Goal: Information Seeking & Learning: Learn about a topic

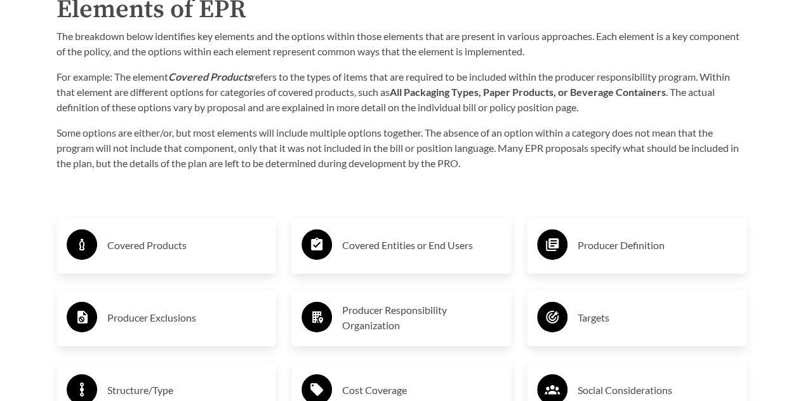
scroll to position [1896, 0]
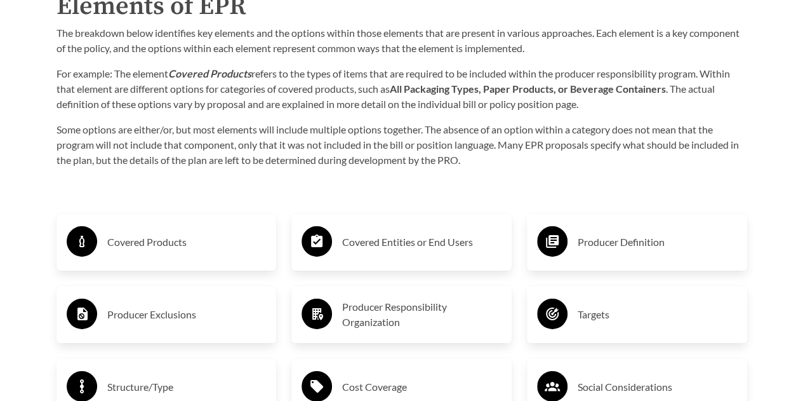
click at [176, 248] on h3 "Covered Products" at bounding box center [186, 242] width 159 height 20
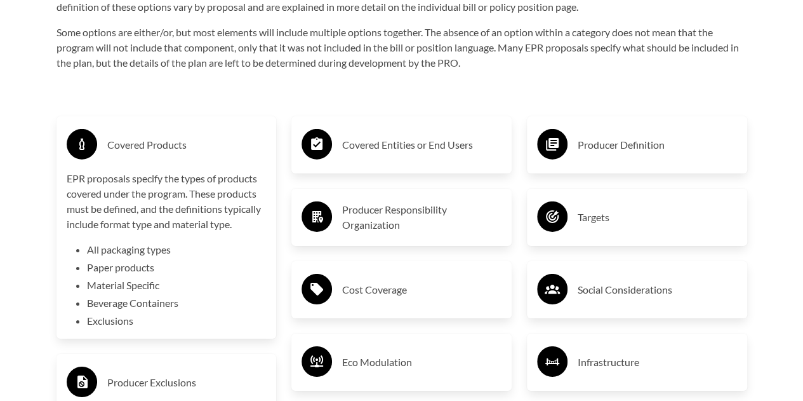
scroll to position [1994, 0]
click at [445, 146] on h3 "Covered Entities or End Users" at bounding box center [421, 144] width 159 height 20
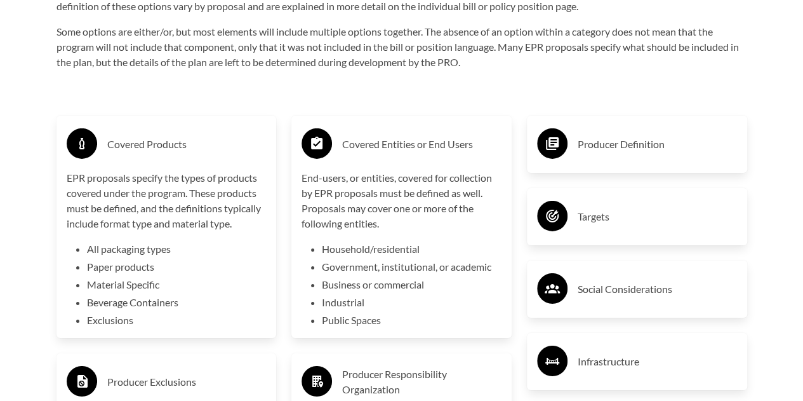
click at [612, 158] on div "Producer Definition" at bounding box center [637, 144] width 200 height 37
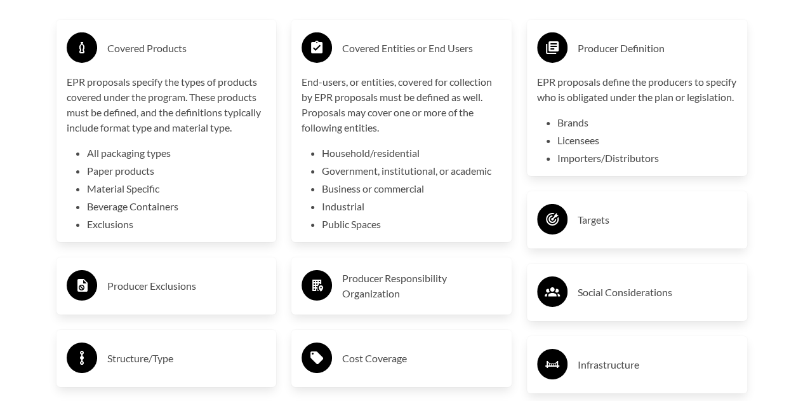
scroll to position [2092, 0]
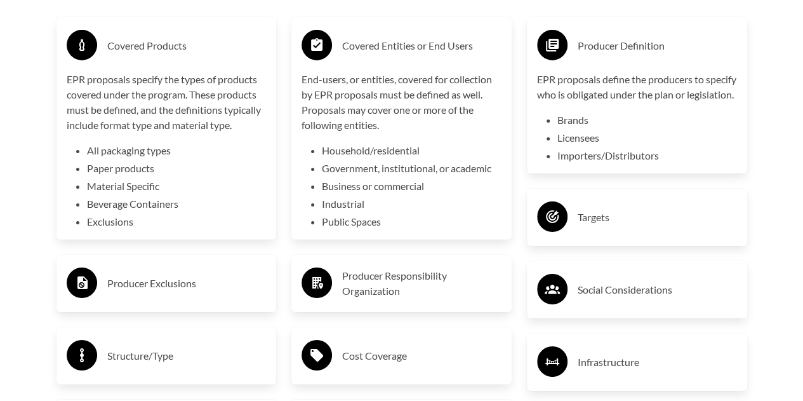
click at [178, 284] on h3 "Producer Exclusions" at bounding box center [186, 283] width 159 height 20
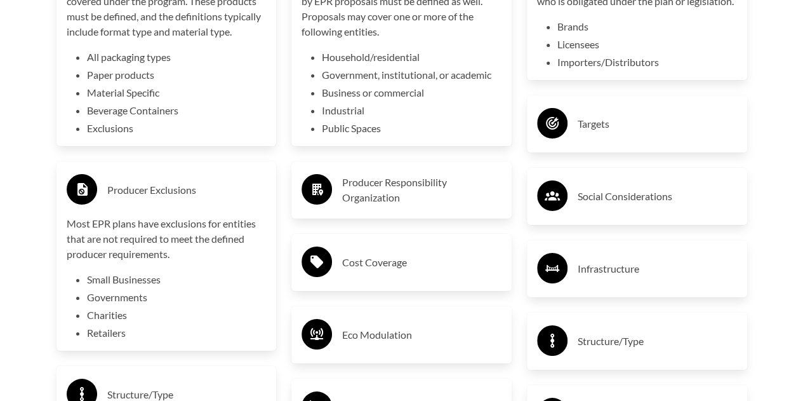
scroll to position [2186, 0]
click at [437, 182] on h3 "Producer Responsibility Organization" at bounding box center [421, 189] width 159 height 30
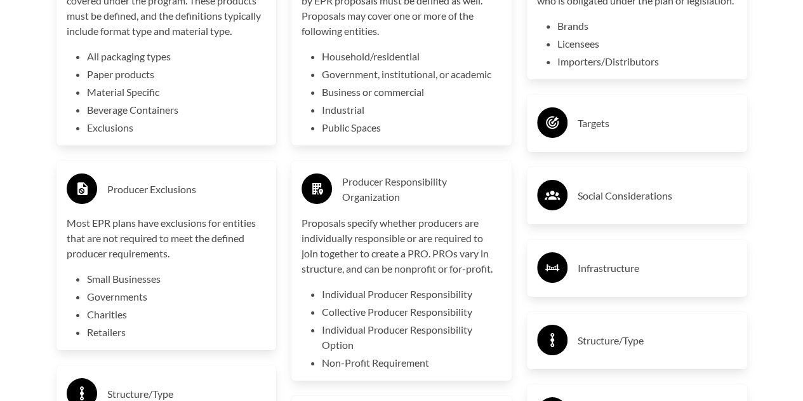
click at [657, 142] on div "Targets" at bounding box center [637, 123] width 200 height 37
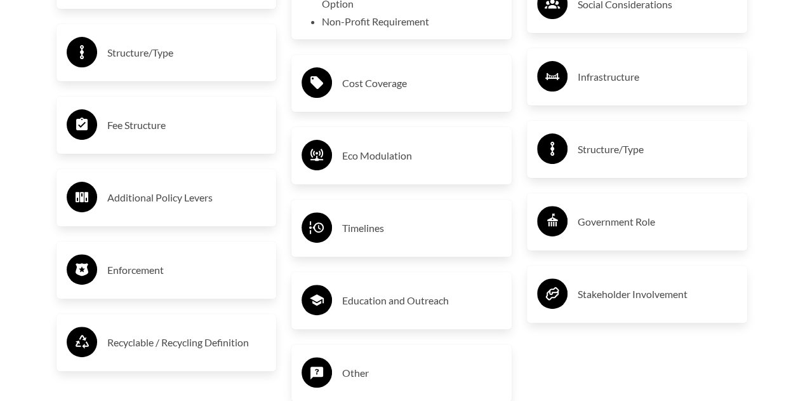
scroll to position [2528, 0]
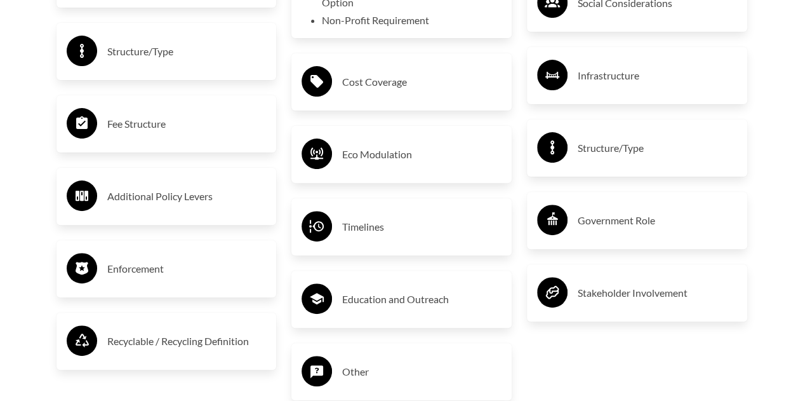
click at [372, 100] on div "Cost Coverage" at bounding box center [402, 82] width 200 height 37
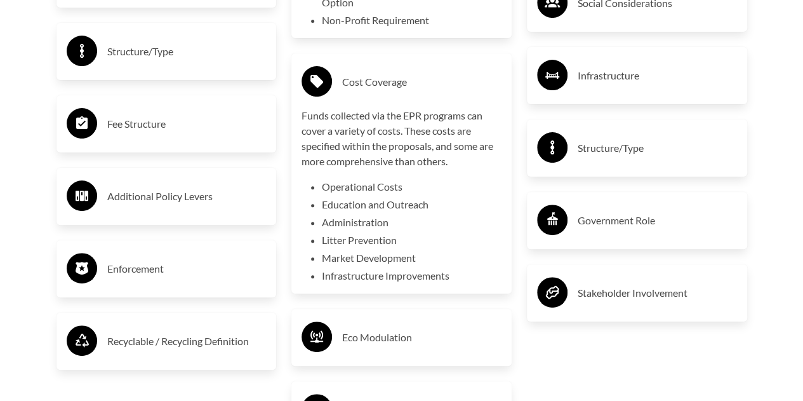
click at [163, 77] on div "Structure/Type" at bounding box center [167, 51] width 220 height 57
click at [158, 68] on div "Structure/Type" at bounding box center [167, 51] width 200 height 37
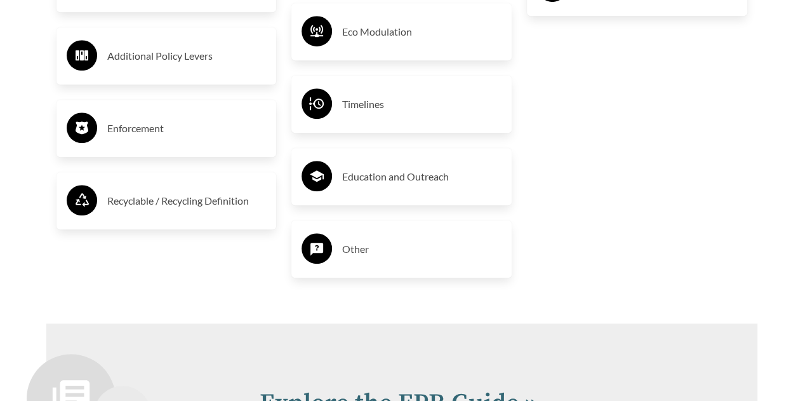
scroll to position [2840, 0]
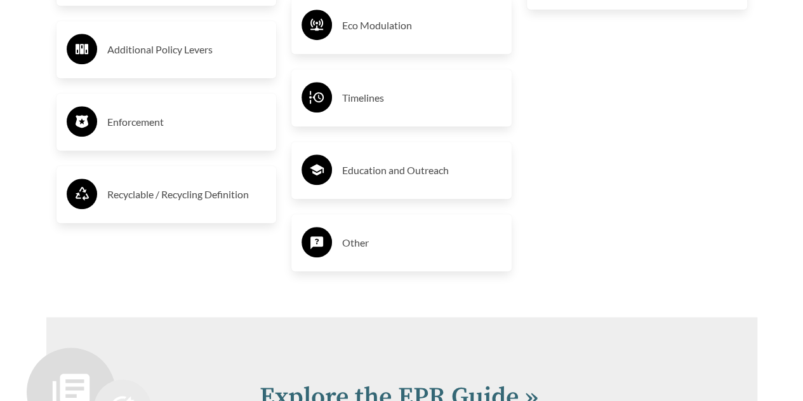
click at [344, 251] on h3 "Other" at bounding box center [421, 242] width 159 height 20
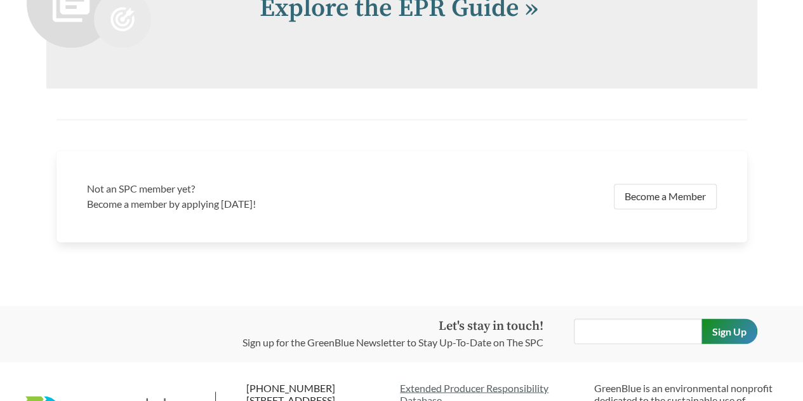
scroll to position [3344, 0]
